Goal: Information Seeking & Learning: Find specific fact

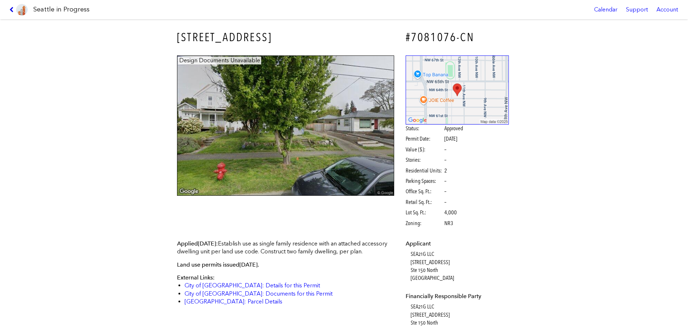
click at [14, 10] on icon at bounding box center [12, 10] width 7 height 6
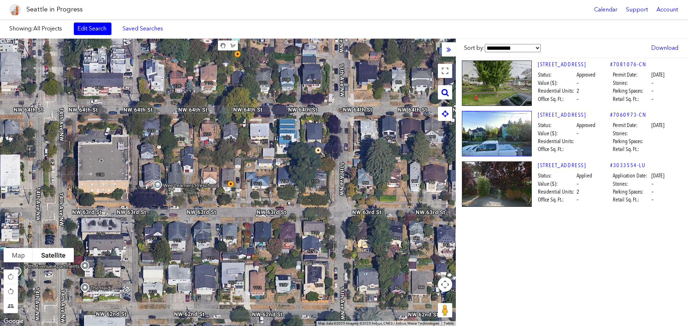
click at [443, 92] on icon at bounding box center [445, 93] width 7 height 8
paste input "**********"
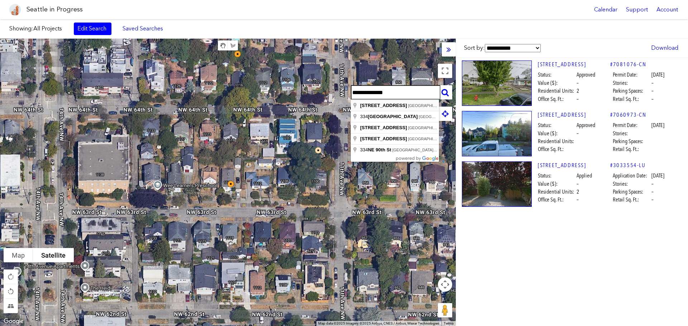
type input "**********"
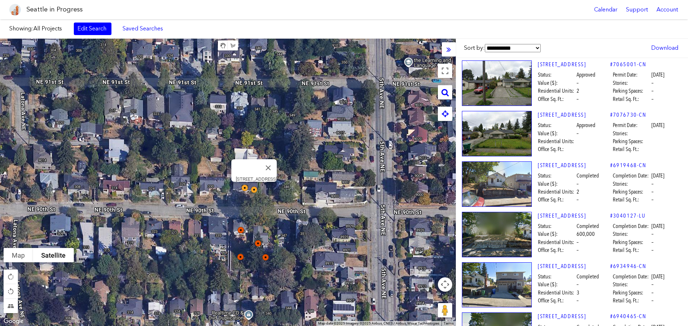
click at [502, 74] on img at bounding box center [497, 84] width 70 height 46
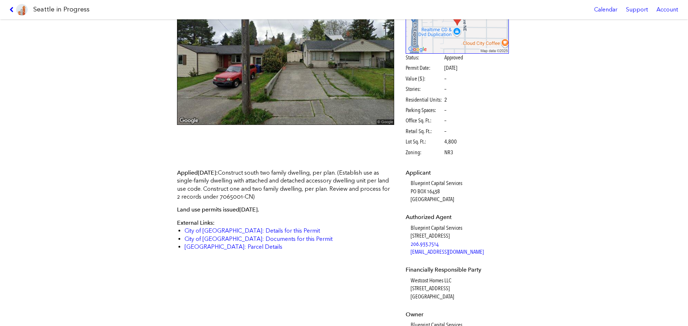
scroll to position [72, 0]
click at [277, 239] on link "City of [GEOGRAPHIC_DATA]: Documents for this Permit" at bounding box center [259, 238] width 148 height 7
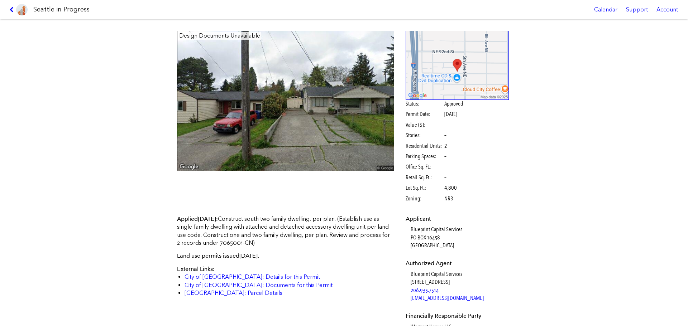
scroll to position [0, 0]
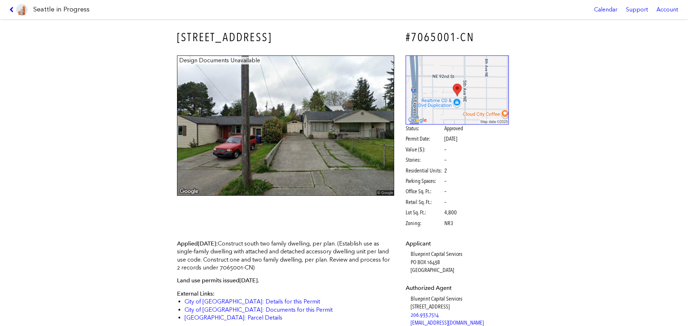
click at [11, 9] on icon at bounding box center [12, 10] width 7 height 6
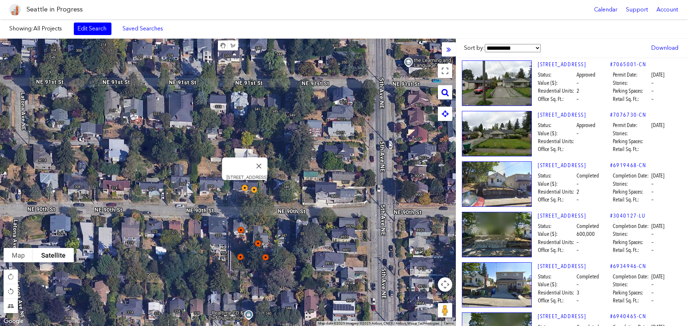
click at [244, 190] on img at bounding box center [250, 193] width 22 height 22
click at [244, 187] on img at bounding box center [250, 193] width 22 height 22
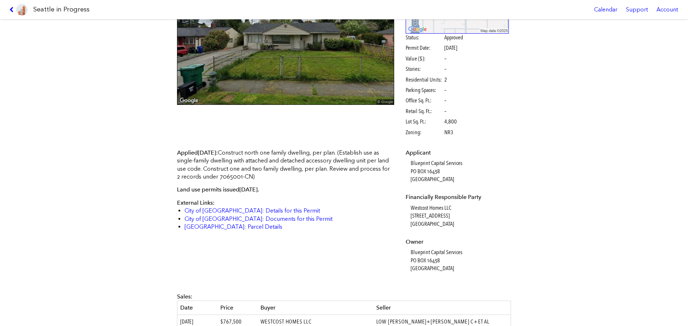
scroll to position [108, 0]
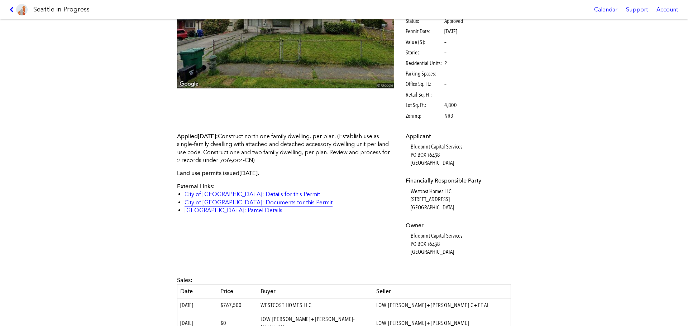
click at [261, 204] on link "City of [GEOGRAPHIC_DATA]: Documents for this Permit" at bounding box center [259, 202] width 148 height 7
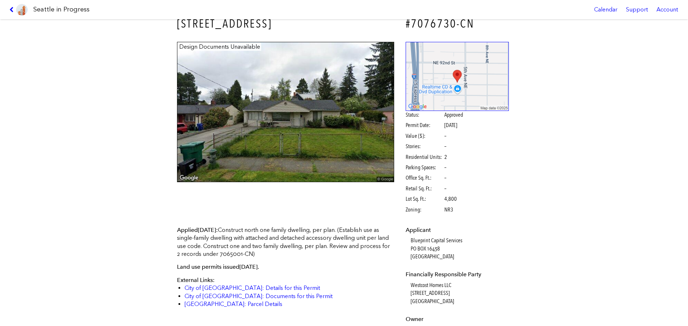
scroll to position [0, 0]
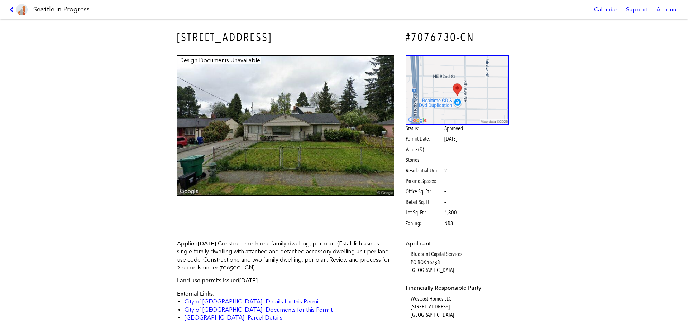
click at [10, 5] on link at bounding box center [18, 9] width 24 height 19
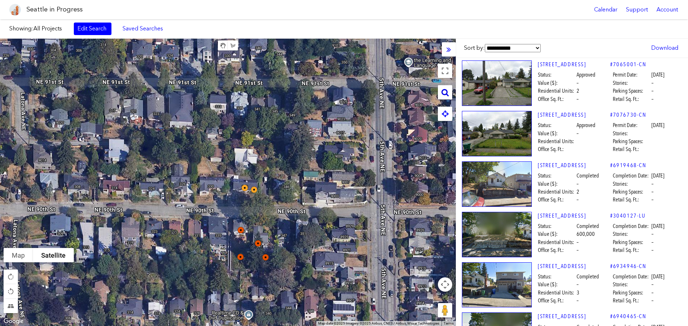
click at [448, 93] on icon at bounding box center [445, 93] width 7 height 8
paste input "**********"
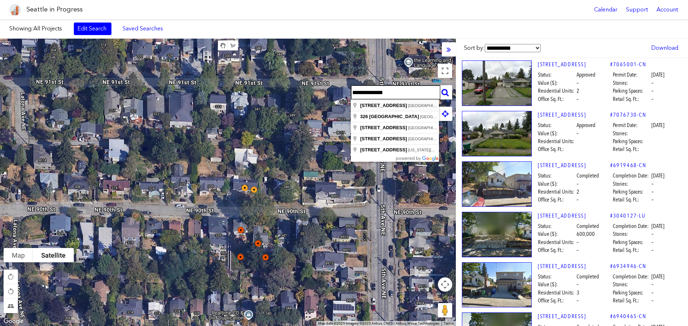
type input "**********"
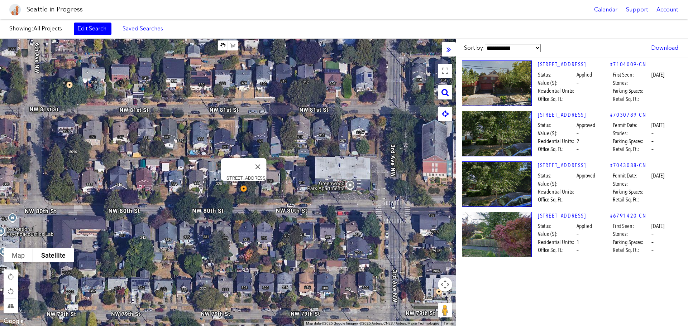
click at [492, 127] on img at bounding box center [497, 134] width 70 height 46
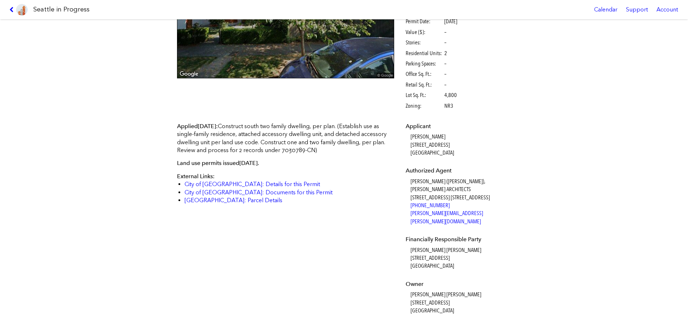
scroll to position [130, 0]
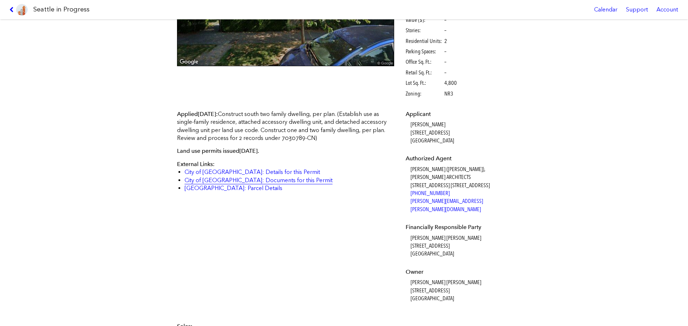
click at [267, 180] on link "City of [GEOGRAPHIC_DATA]: Documents for this Permit" at bounding box center [259, 180] width 148 height 7
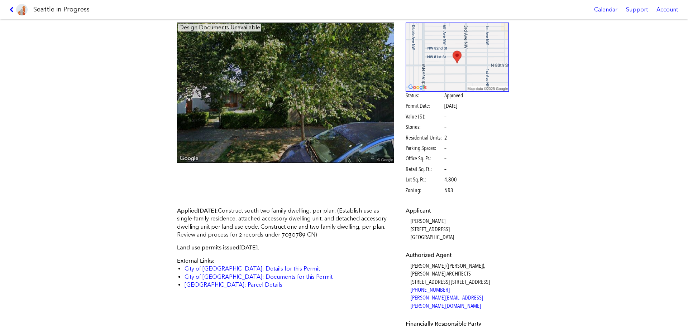
scroll to position [0, 0]
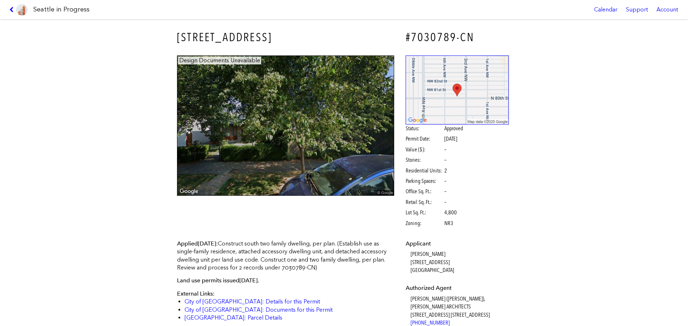
click at [10, 7] on link at bounding box center [18, 9] width 24 height 19
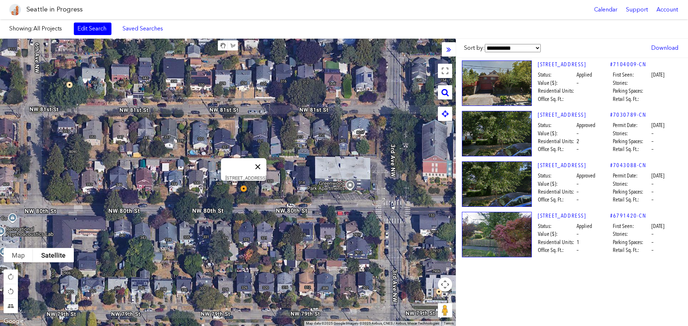
click at [259, 164] on button "Close" at bounding box center [257, 166] width 17 height 17
click at [243, 176] on img at bounding box center [249, 180] width 22 height 22
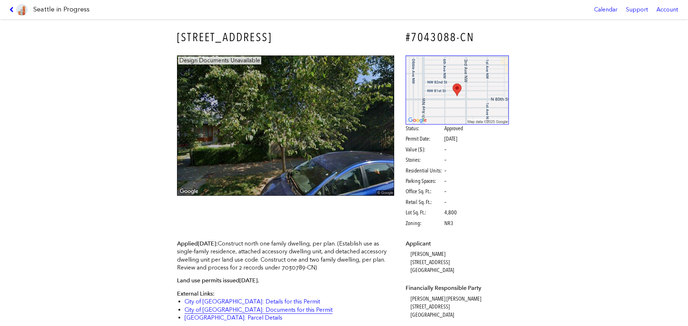
click at [253, 309] on link "City of [GEOGRAPHIC_DATA]: Documents for this Permit" at bounding box center [259, 310] width 148 height 7
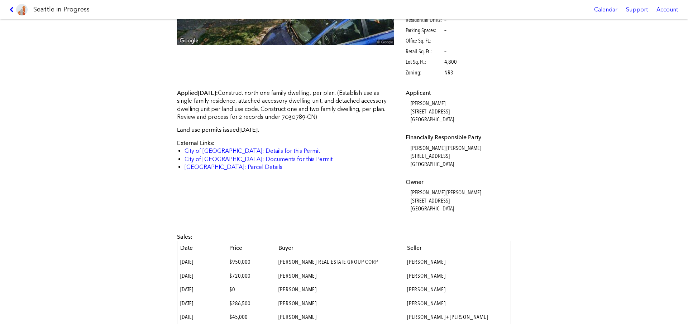
scroll to position [205, 0]
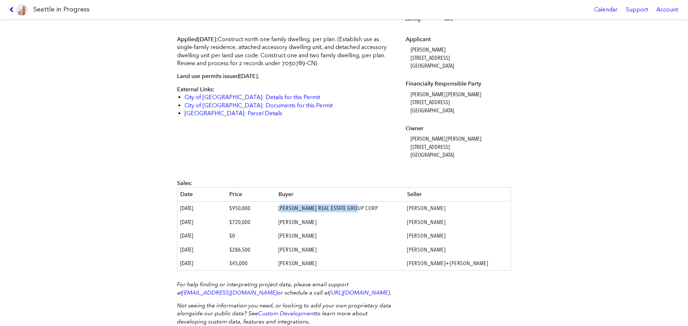
drag, startPoint x: 376, startPoint y: 211, endPoint x: 293, endPoint y: 208, distance: 82.8
click at [293, 208] on td "[PERSON_NAME] REAL ESTATE GROUP CORP" at bounding box center [340, 209] width 129 height 14
copy td "RUONG REAL ESTATE GROUP CORP"
click at [374, 202] on td "[PERSON_NAME] REAL ESTATE GROUP CORP" at bounding box center [340, 209] width 129 height 14
drag, startPoint x: 370, startPoint y: 208, endPoint x: 289, endPoint y: 211, distance: 81.8
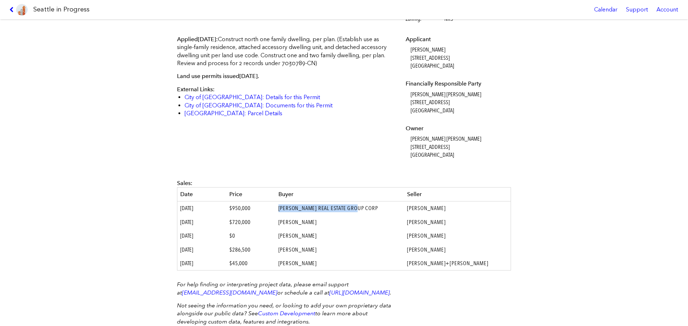
click at [289, 211] on td "[PERSON_NAME] REAL ESTATE GROUP CORP" at bounding box center [340, 209] width 129 height 14
copy td "[PERSON_NAME] REAL ESTATE GROUP CORP"
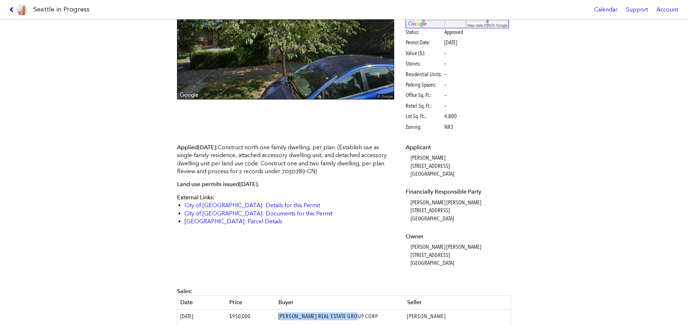
scroll to position [0, 0]
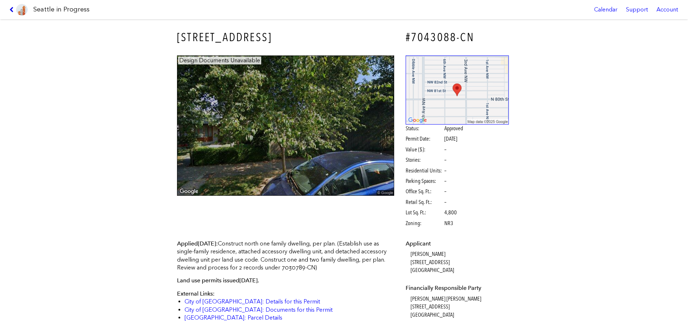
click at [12, 10] on icon at bounding box center [12, 10] width 7 height 6
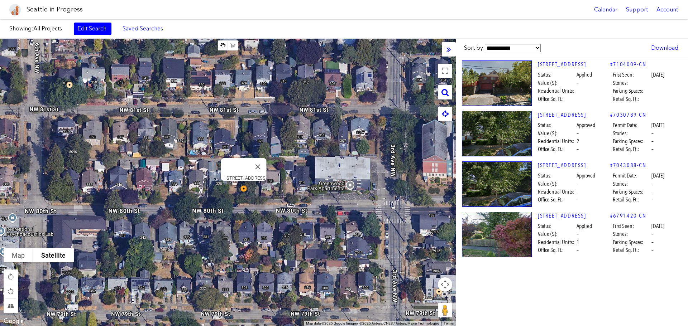
click at [242, 186] on img at bounding box center [249, 194] width 22 height 22
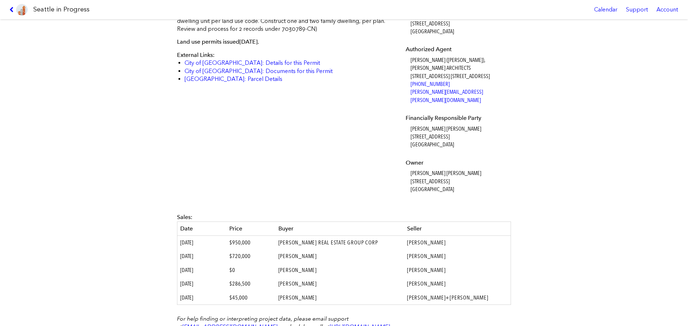
scroll to position [251, 0]
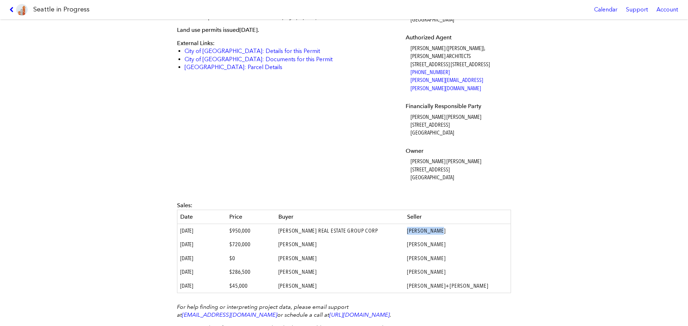
drag, startPoint x: 447, startPoint y: 232, endPoint x: 411, endPoint y: 233, distance: 35.5
click at [411, 233] on td "[PERSON_NAME]" at bounding box center [457, 231] width 106 height 14
copy td "[PERSON_NAME]"
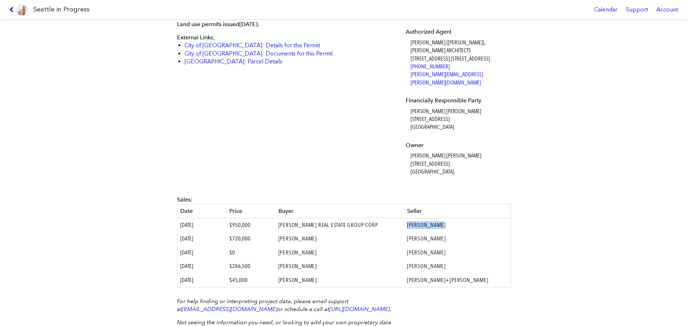
scroll to position [166, 0]
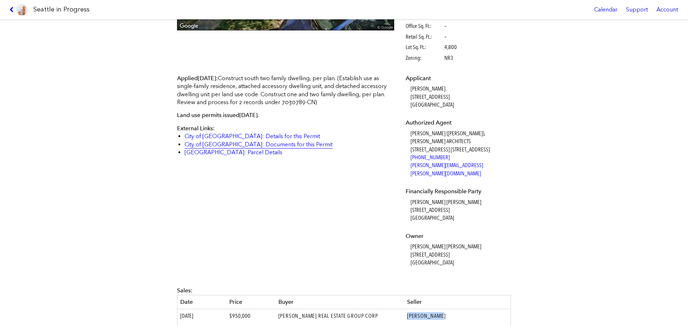
click at [267, 143] on link "City of [GEOGRAPHIC_DATA]: Documents for this Permit" at bounding box center [259, 144] width 148 height 7
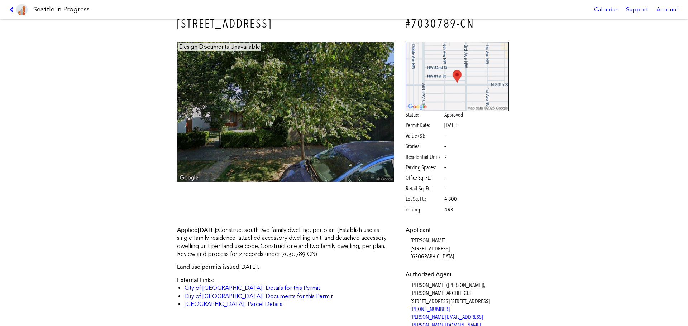
scroll to position [0, 0]
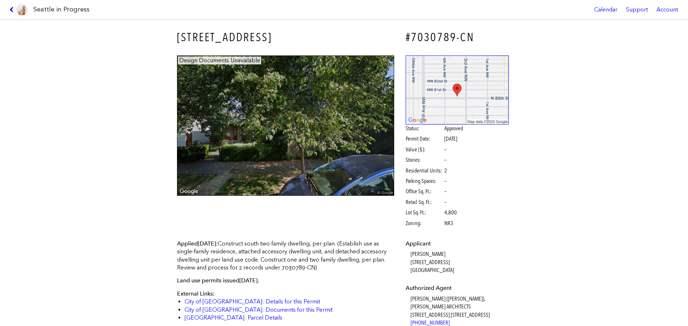
click at [12, 10] on icon at bounding box center [12, 10] width 7 height 6
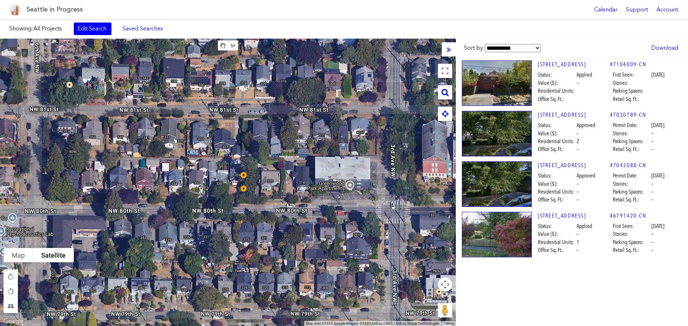
click at [440, 95] on div at bounding box center [445, 92] width 14 height 14
click at [447, 100] on div at bounding box center [228, 183] width 456 height 288
click at [446, 94] on icon at bounding box center [445, 93] width 7 height 8
click at [379, 85] on div at bounding box center [228, 183] width 456 height 288
click at [378, 92] on input "text" at bounding box center [396, 92] width 90 height 14
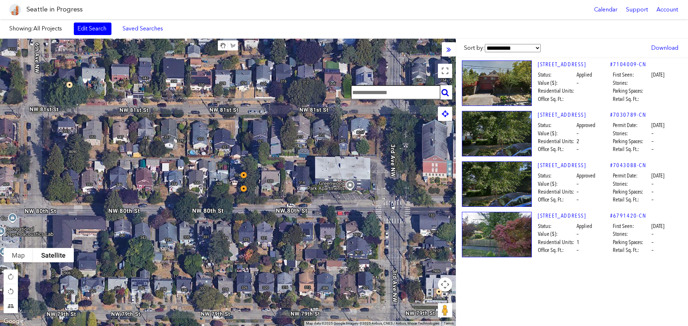
paste input "**********"
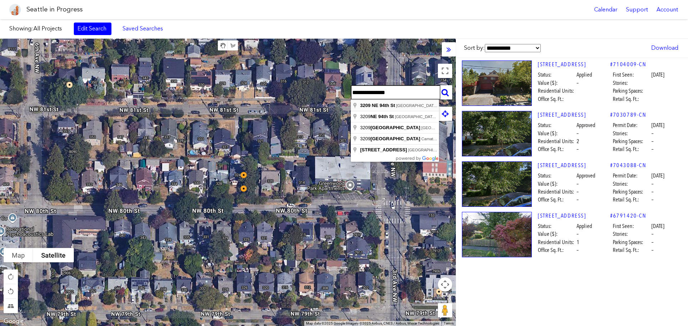
type input "**********"
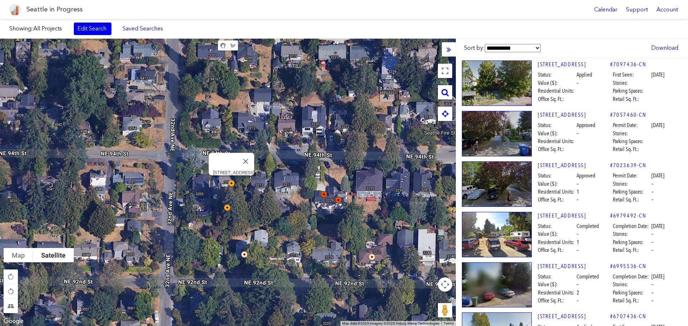
click at [511, 181] on img at bounding box center [497, 185] width 70 height 46
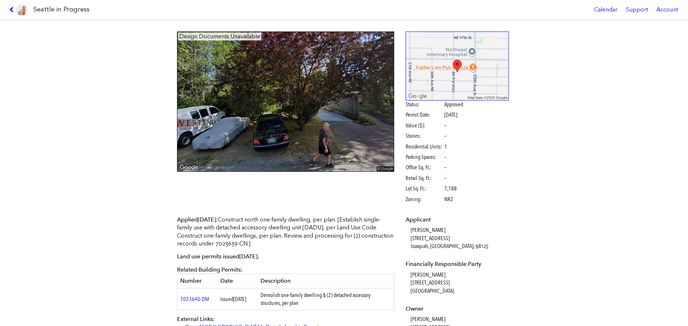
scroll to position [143, 0]
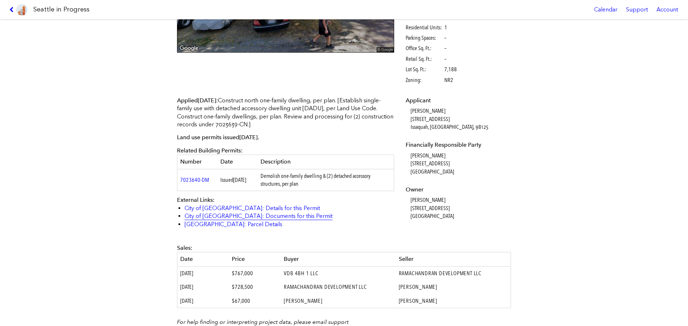
click at [281, 216] on link "City of [GEOGRAPHIC_DATA]: Documents for this Permit" at bounding box center [259, 216] width 148 height 7
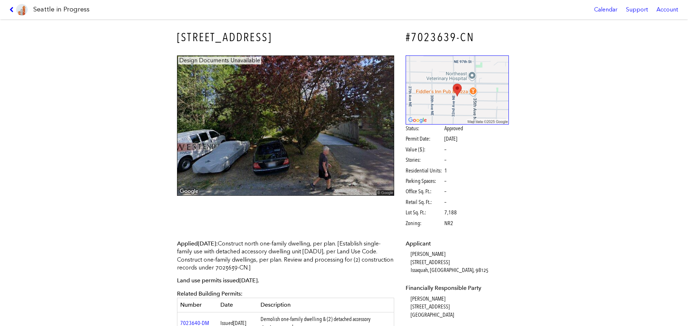
scroll to position [36, 0]
